Goal: Task Accomplishment & Management: Use online tool/utility

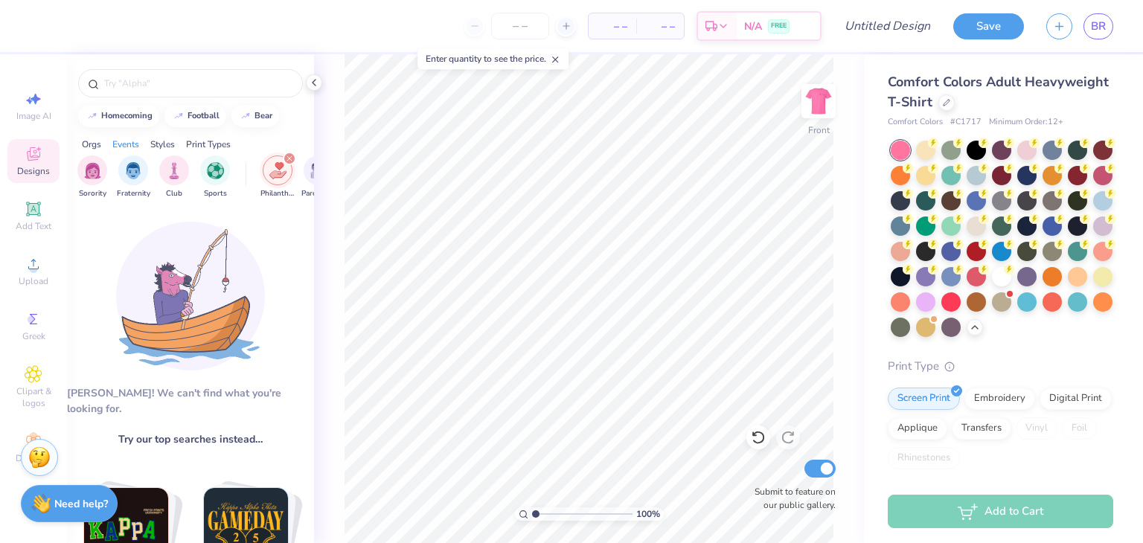
scroll to position [0, 185]
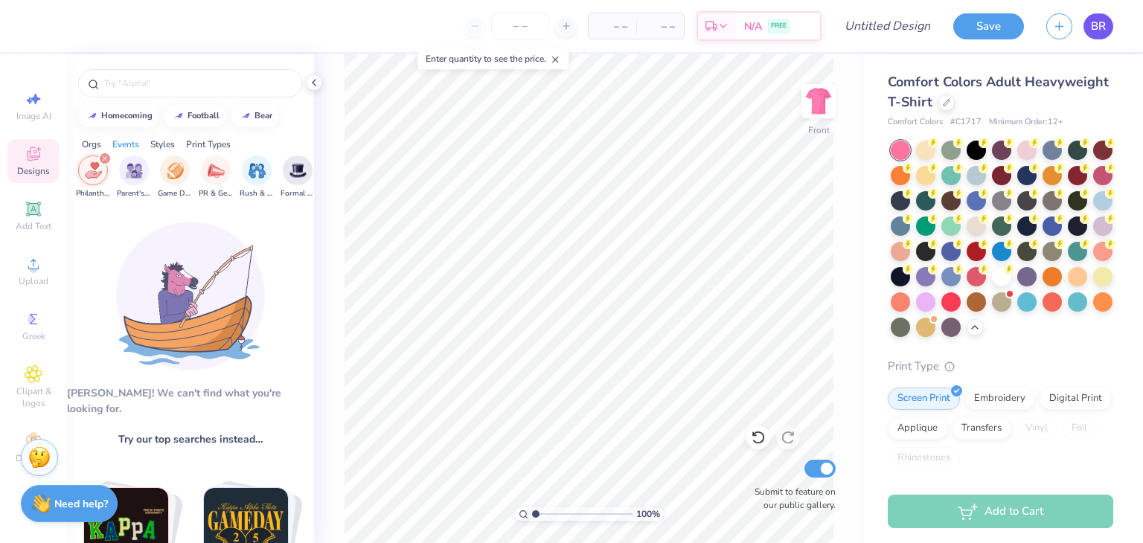
click at [1096, 26] on span "BR" at bounding box center [1098, 26] width 15 height 17
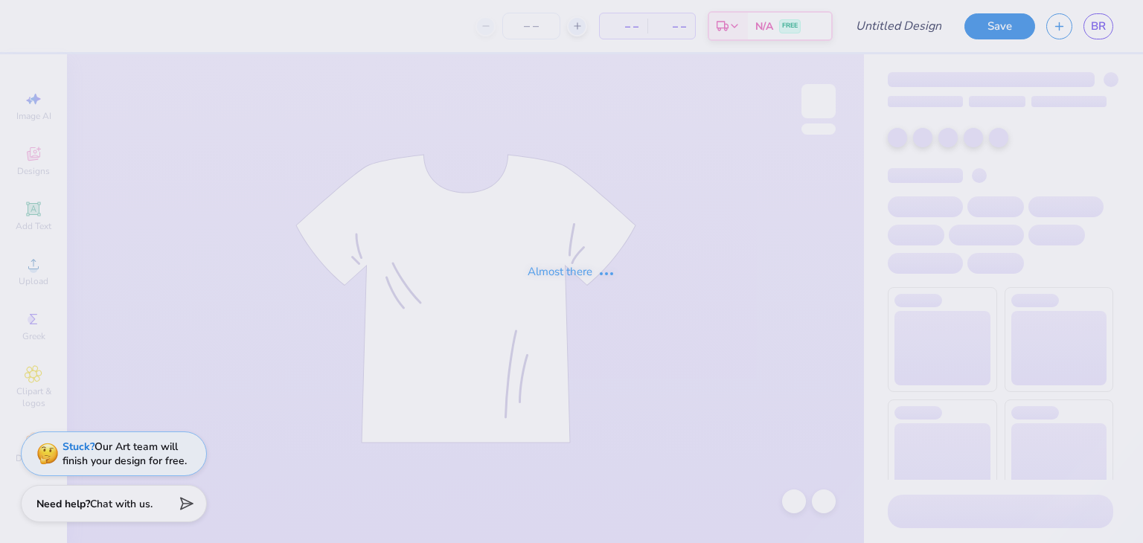
type input "philo shirts"
type input "46"
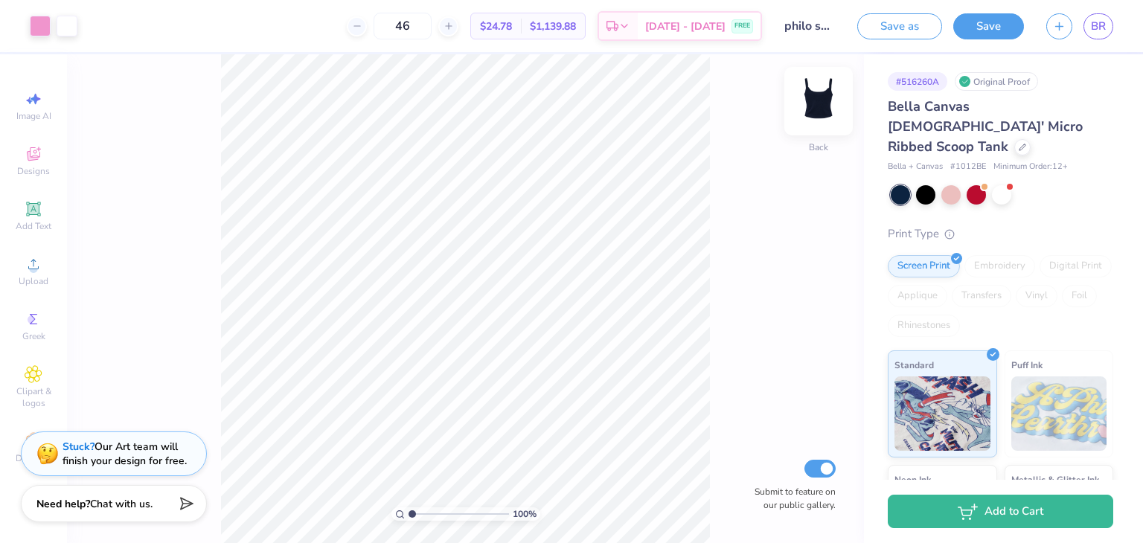
click at [827, 99] on img at bounding box center [819, 101] width 60 height 60
click at [827, 99] on img at bounding box center [819, 101] width 30 height 30
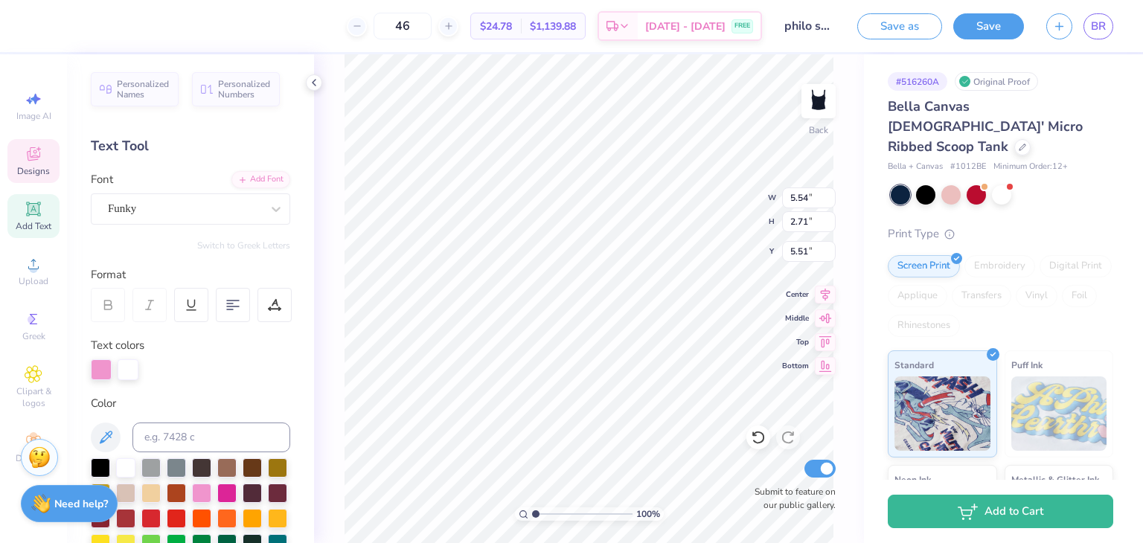
type textarea "THINK pink"
type input "3.64"
type input "3.91"
type input "6.01"
type input "6.12"
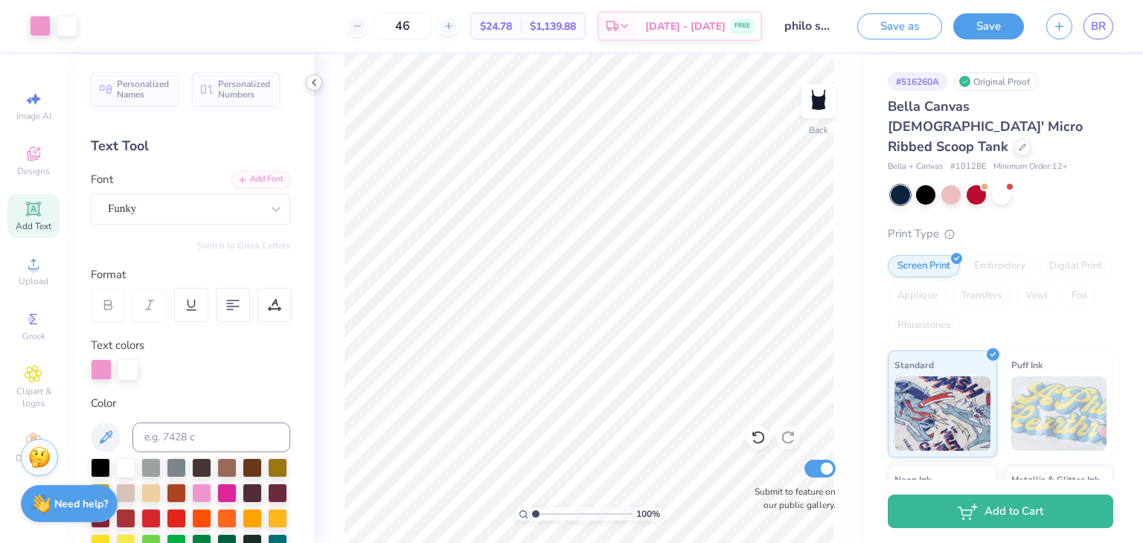
click at [314, 83] on polyline at bounding box center [314, 83] width 3 height 6
